Goal: Navigation & Orientation: Understand site structure

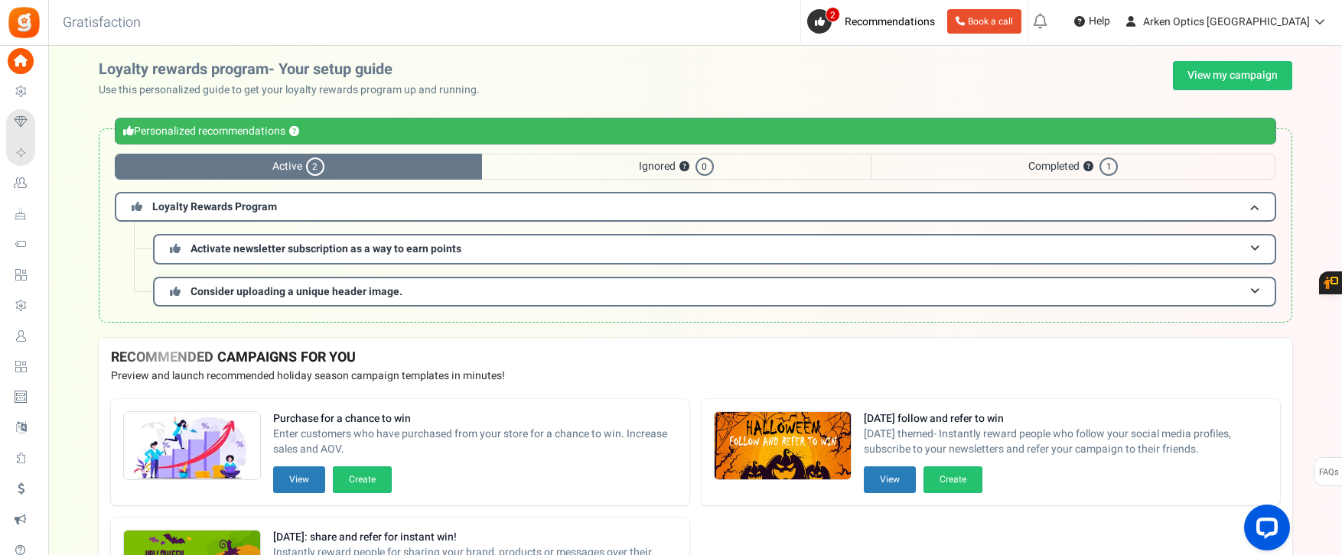
click at [0, 0] on span "Loyalty and Referral Program" at bounding box center [0, 0] width 0 height 0
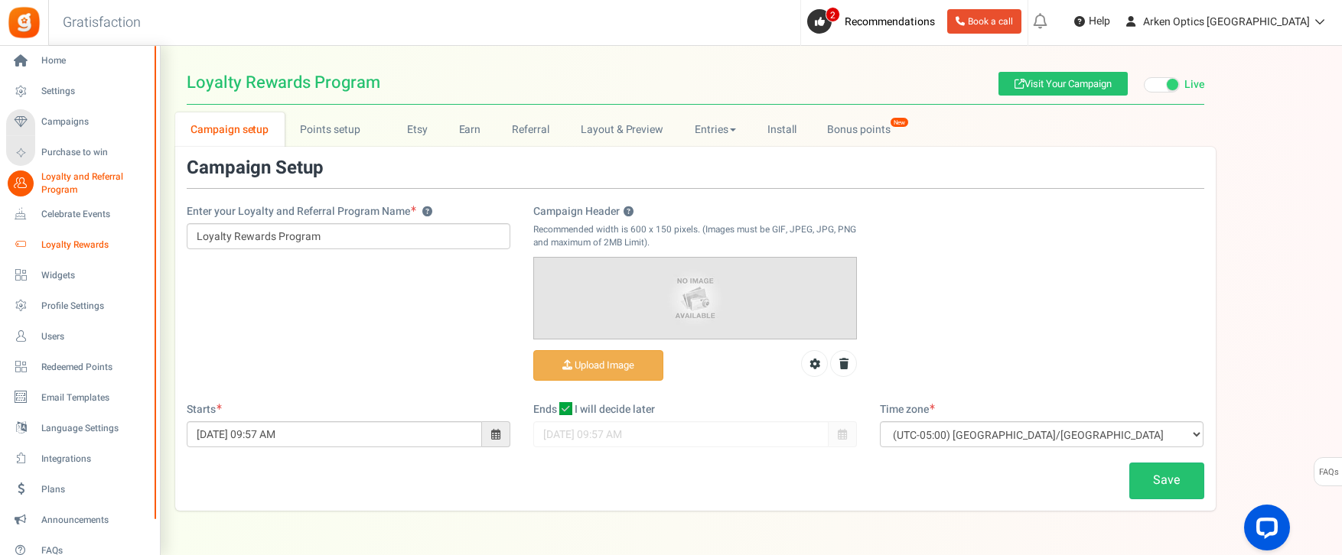
click at [57, 246] on span "Loyalty Rewards" at bounding box center [94, 245] width 107 height 13
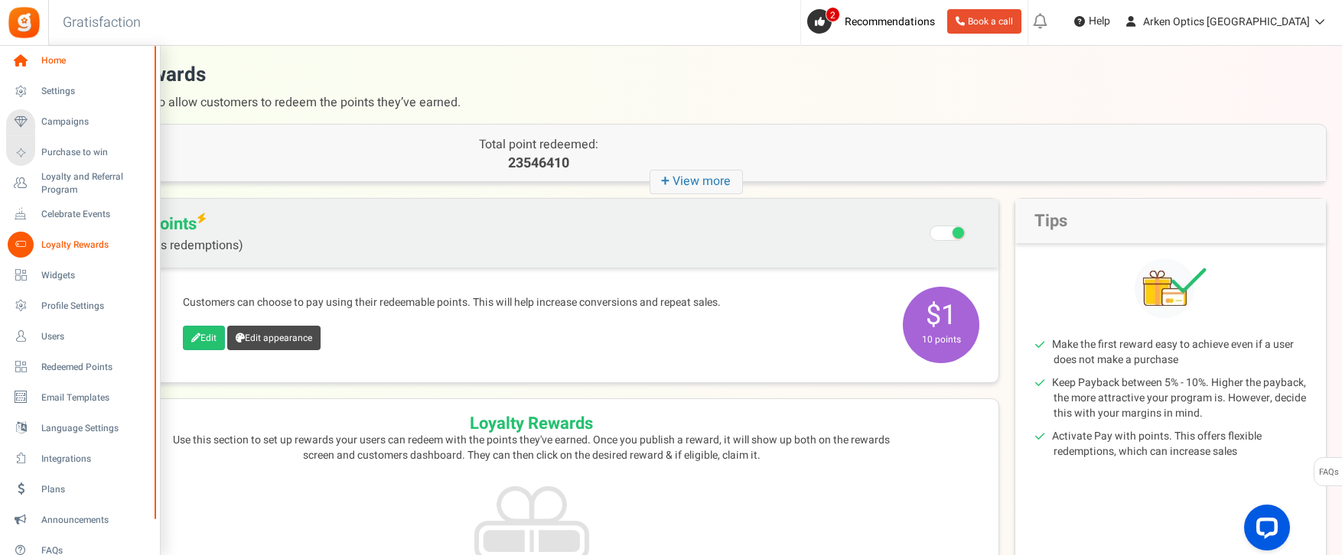
click at [47, 60] on span "Home" at bounding box center [94, 60] width 107 height 13
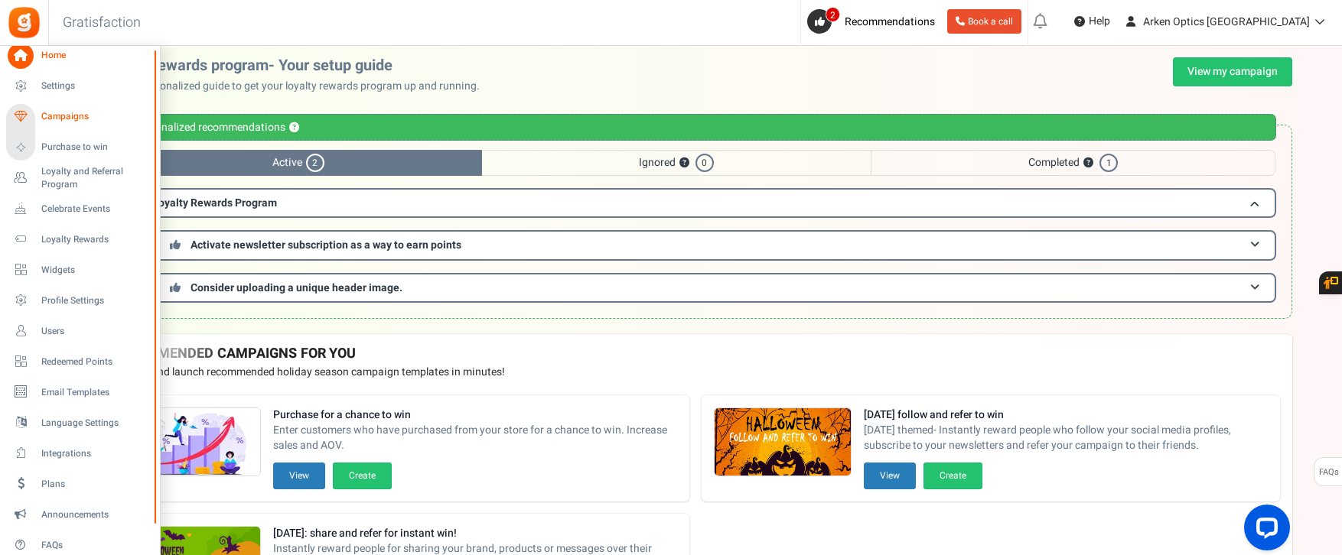
scroll to position [2, 0]
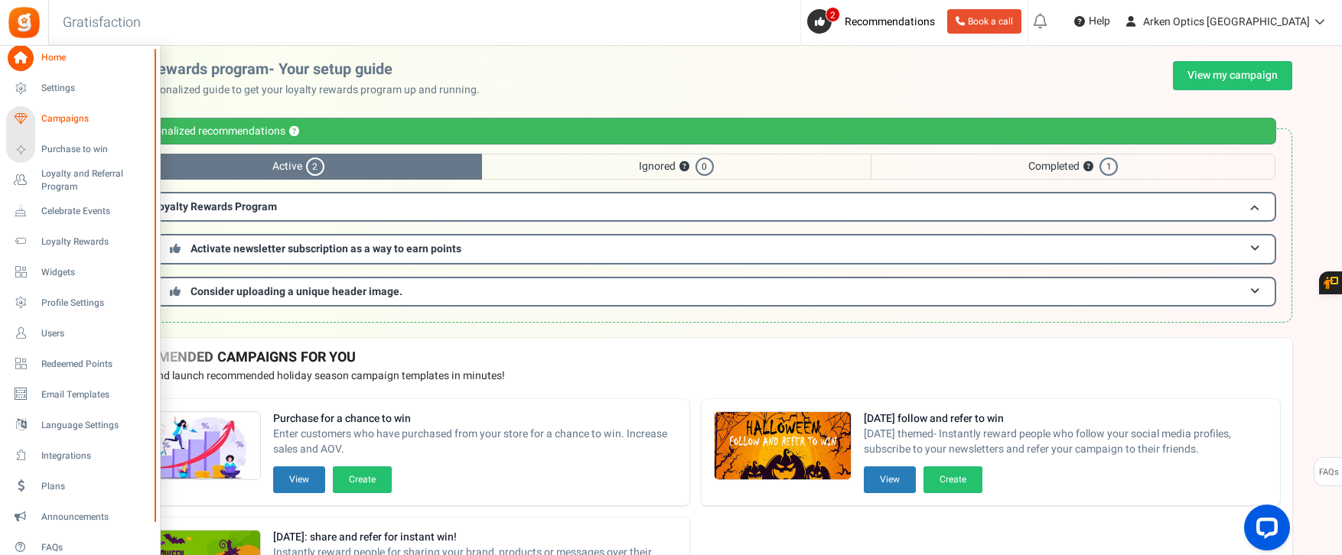
click at [59, 117] on span "Campaigns" at bounding box center [94, 118] width 107 height 13
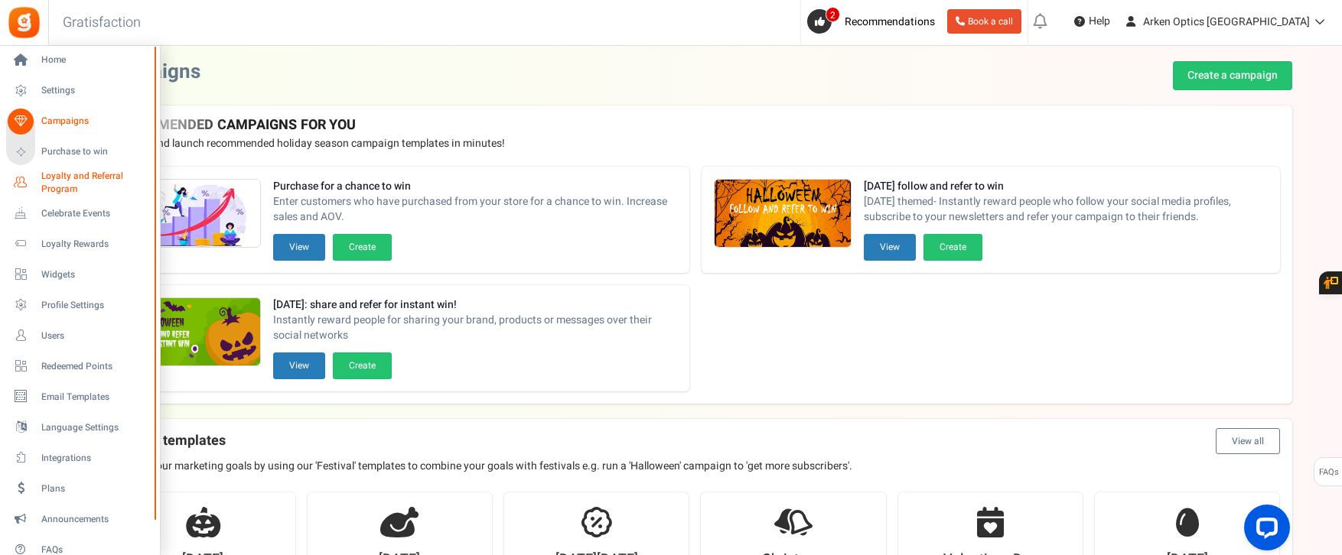
click at [52, 180] on span "Loyalty and Referral Program" at bounding box center [97, 183] width 112 height 26
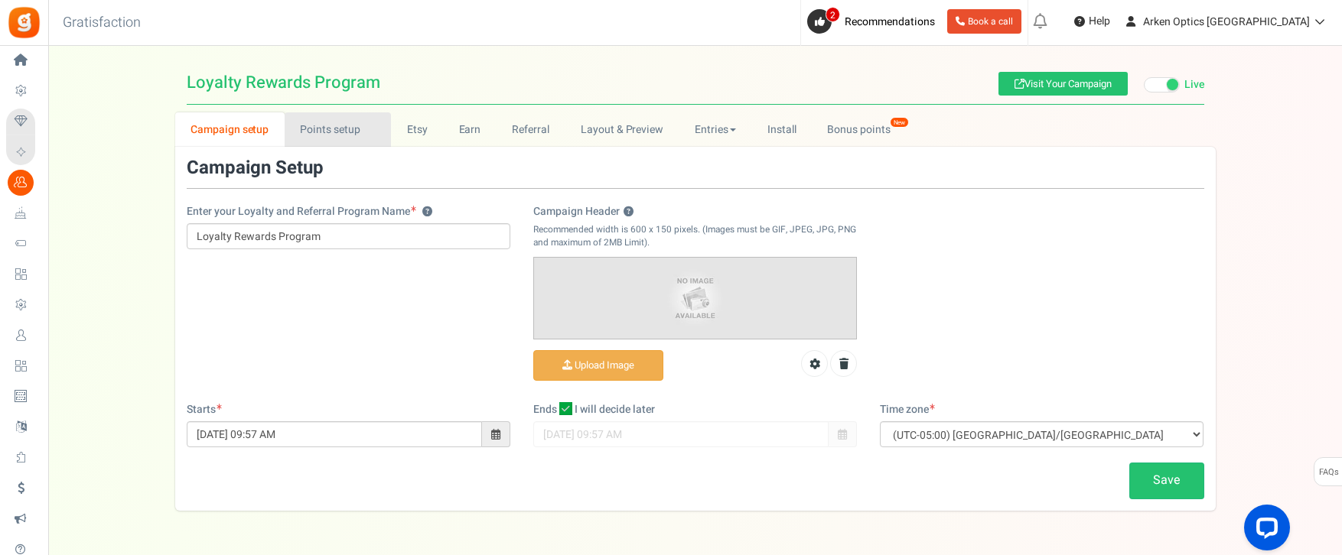
click at [334, 132] on link "Points setup New" at bounding box center [338, 129] width 106 height 34
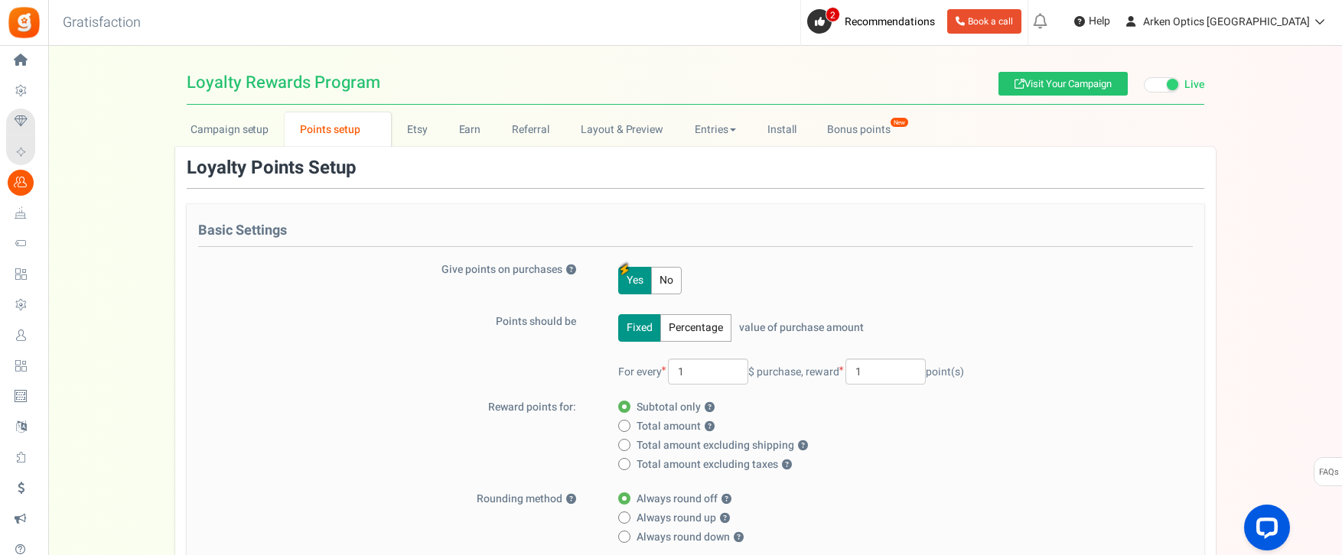
click at [0, 0] on span "Users" at bounding box center [0, 0] width 0 height 0
